Goal: Check status: Check status

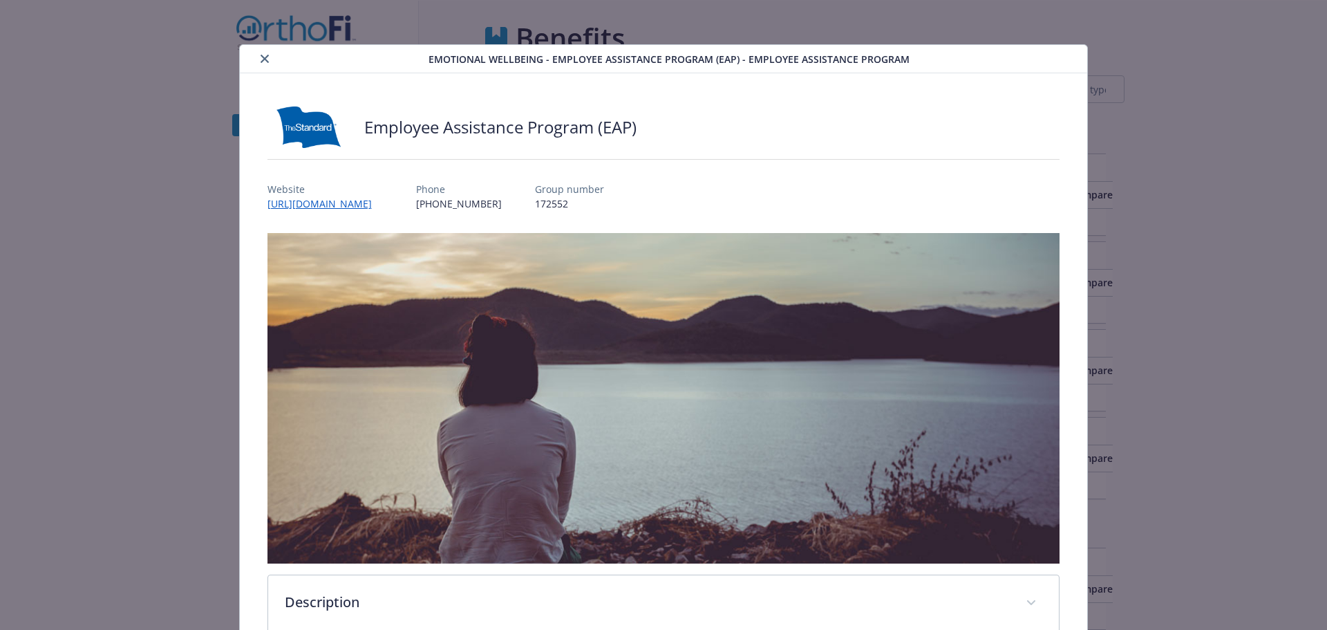
scroll to position [742, 0]
